Goal: Transaction & Acquisition: Purchase product/service

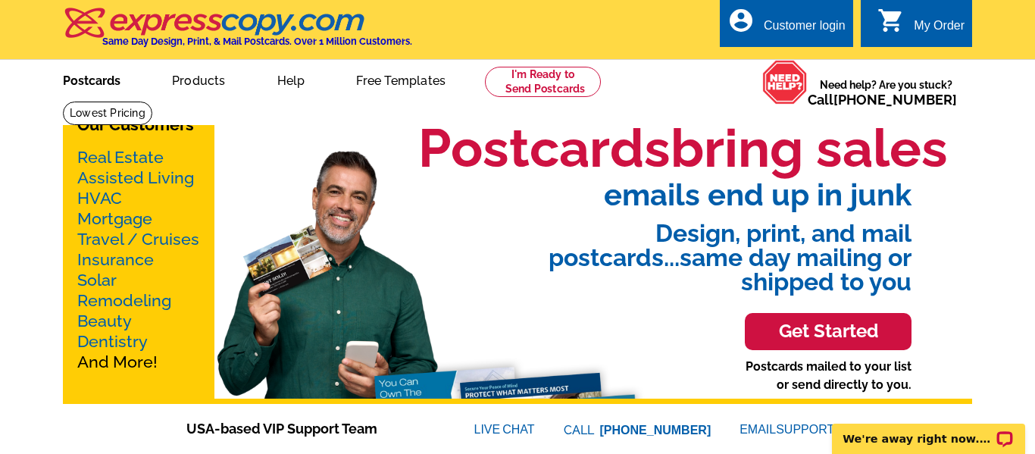
click at [108, 79] on link "Postcards" at bounding box center [92, 79] width 106 height 36
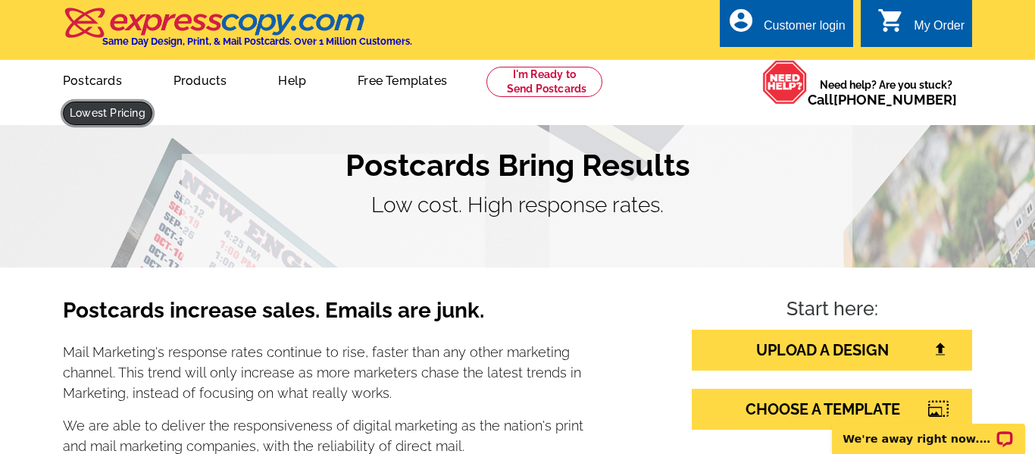
click at [152, 102] on link at bounding box center [107, 113] width 89 height 23
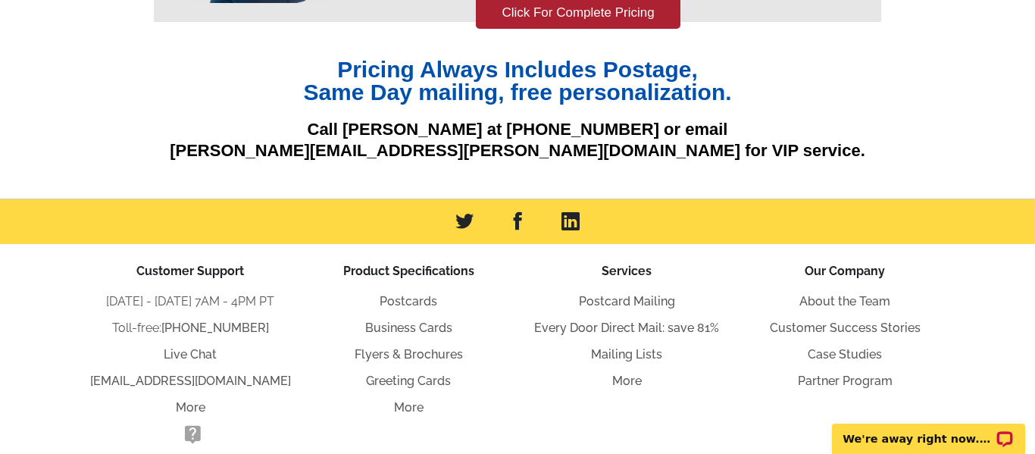
scroll to position [371, 0]
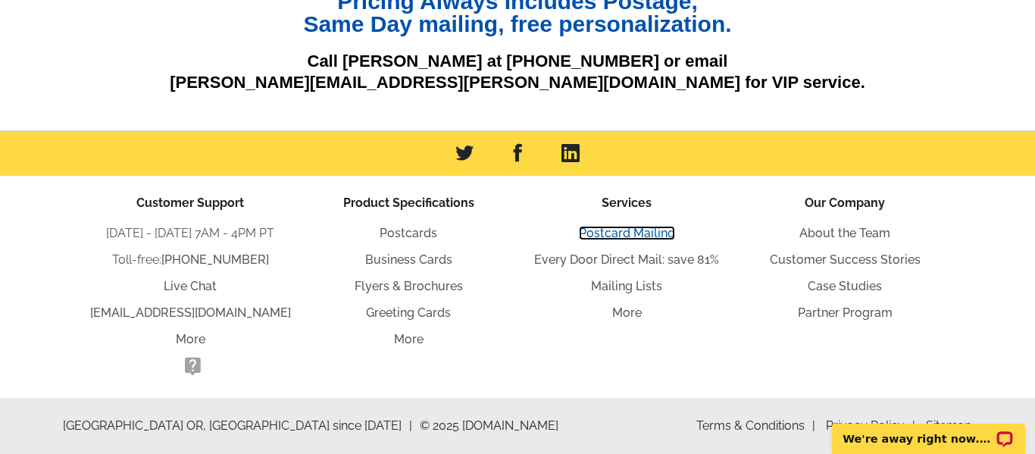
click at [611, 236] on link "Postcard Mailing" at bounding box center [627, 233] width 96 height 14
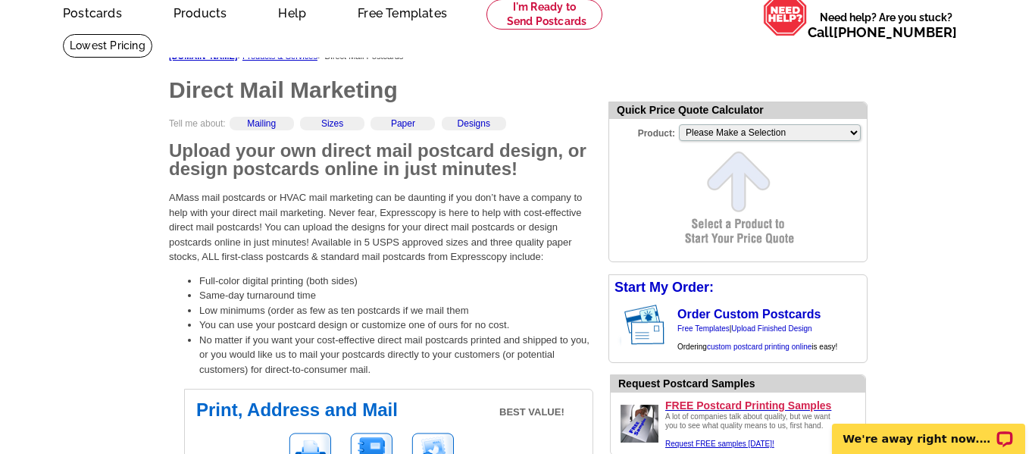
scroll to position [91, 0]
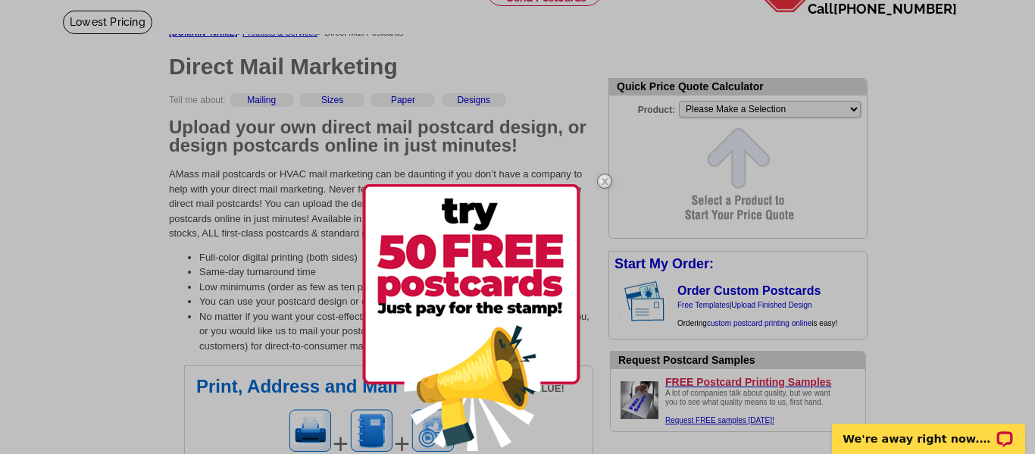
click at [602, 180] on img at bounding box center [605, 181] width 44 height 44
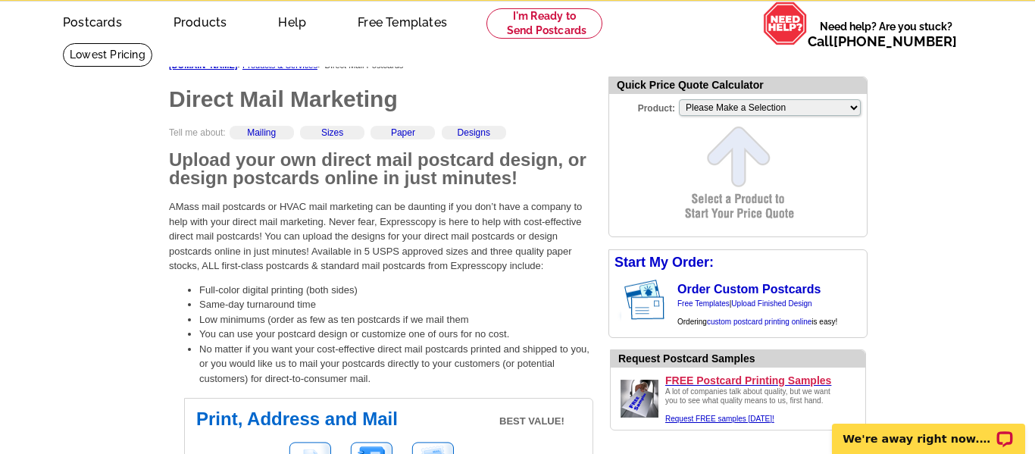
scroll to position [30, 0]
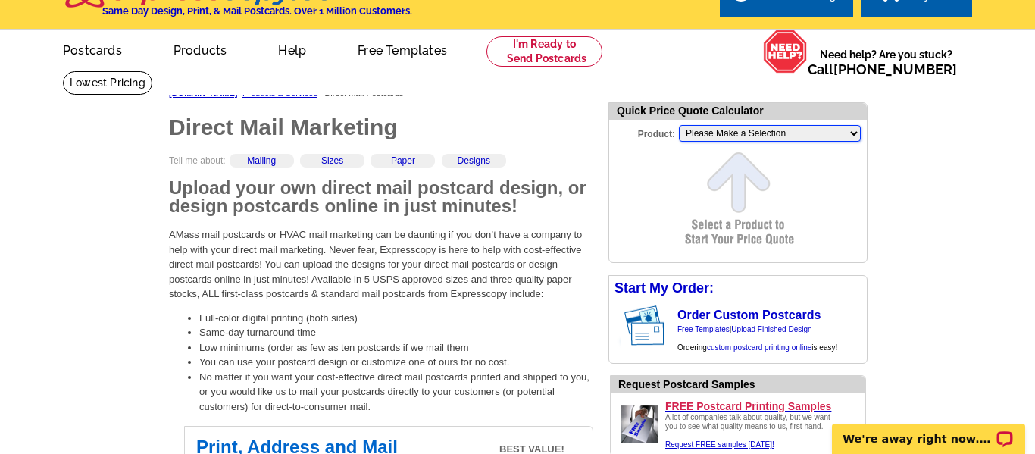
click at [724, 133] on select "Please Make a Selection Jumbo Postcard (5.5" x 8.5") Regular Postcard (4.25" x …" at bounding box center [770, 133] width 182 height 17
select select "1"
click at [679, 125] on select "Please Make a Selection Jumbo Postcard (5.5" x 8.5") Regular Postcard (4.25" x …" at bounding box center [770, 133] width 182 height 17
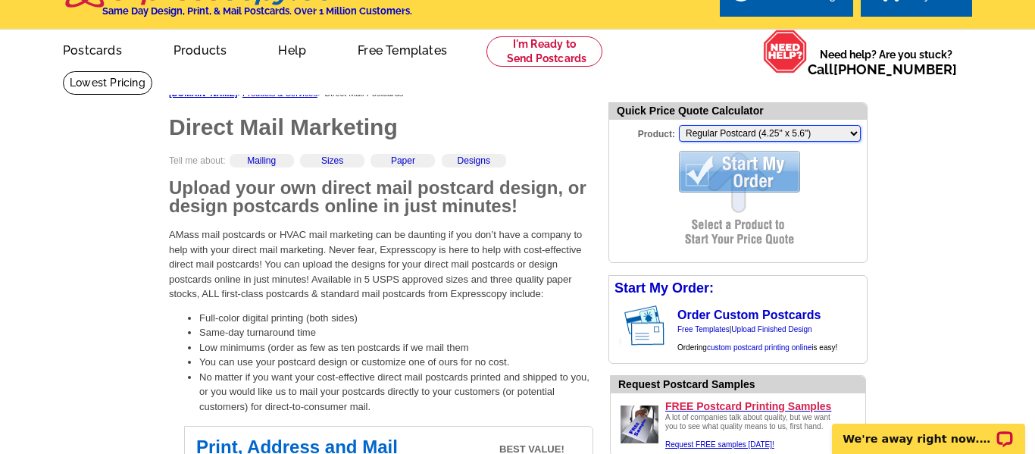
scroll to position [0, 0]
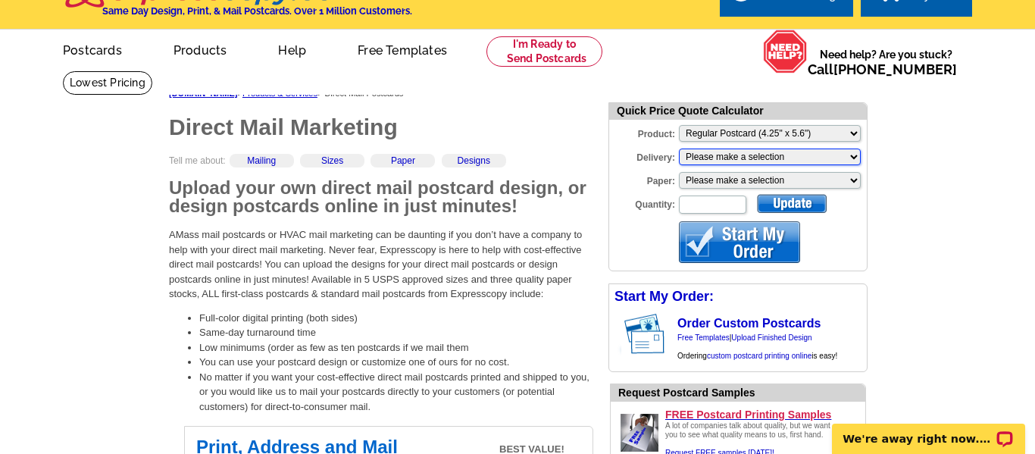
click at [720, 159] on select "Please make a selection Print + Address+USPS First Class Print-Only+Shipped To …" at bounding box center [770, 157] width 182 height 17
select select "3"
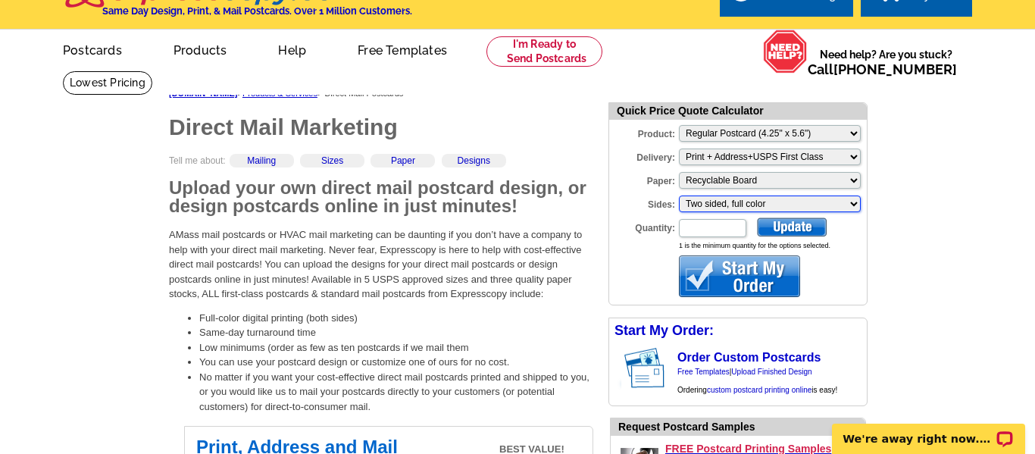
click at [706, 205] on select "Please make a selection Two sided, full color" at bounding box center [770, 204] width 182 height 17
click at [679, 196] on select "Please make a selection Two sided, full color" at bounding box center [770, 204] width 182 height 17
click at [708, 232] on input "Quantity:" at bounding box center [712, 228] width 67 height 18
type input "100"
click at [778, 233] on div at bounding box center [792, 226] width 70 height 19
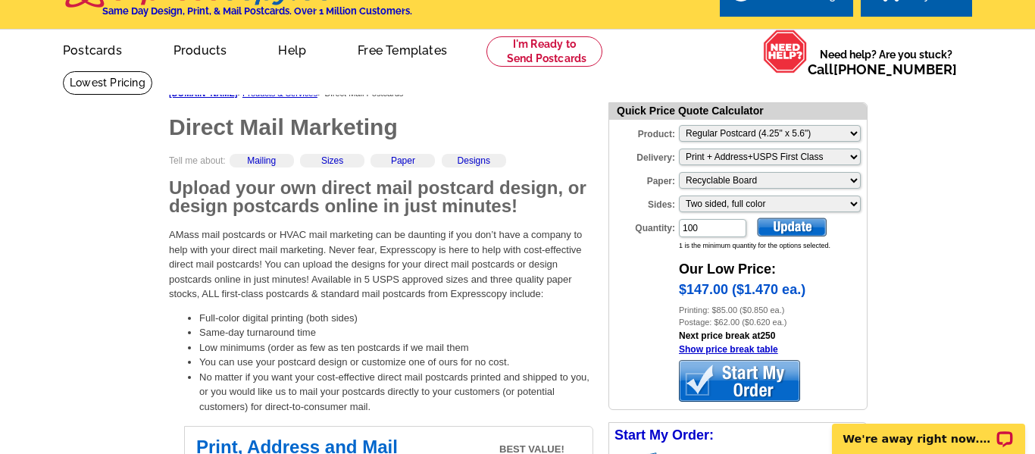
click at [851, 306] on div "Printing: $85.00 ($0.850 ea.)" at bounding box center [773, 310] width 188 height 13
click at [803, 158] on select "Please make a selection Print + Address+USPS First Class Print + Address+Shippe…" at bounding box center [770, 157] width 182 height 17
